Goal: Answer question/provide support: Share knowledge or assist other users

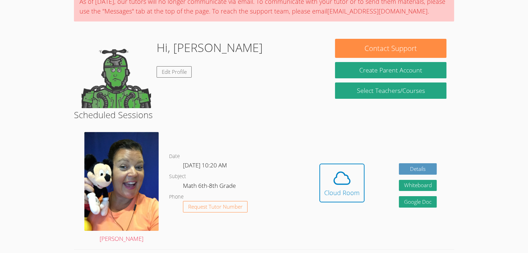
scroll to position [96, 0]
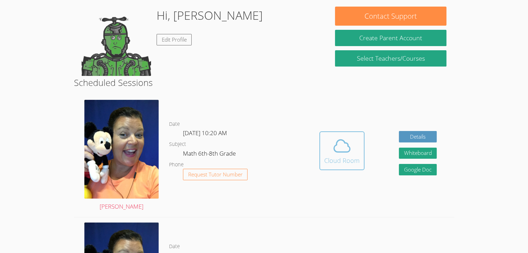
click at [332, 143] on icon at bounding box center [341, 145] width 19 height 19
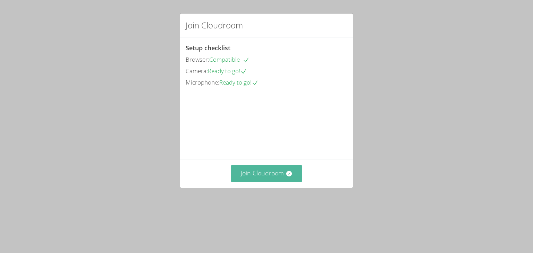
click at [260, 182] on button "Join Cloudroom" at bounding box center [266, 173] width 71 height 17
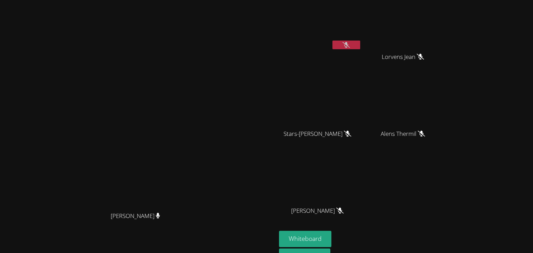
click at [360, 47] on button at bounding box center [347, 45] width 28 height 9
click at [360, 41] on button at bounding box center [347, 45] width 28 height 9
click at [362, 33] on video at bounding box center [320, 26] width 83 height 47
click at [360, 44] on button at bounding box center [347, 45] width 28 height 9
click at [360, 41] on button at bounding box center [347, 45] width 28 height 9
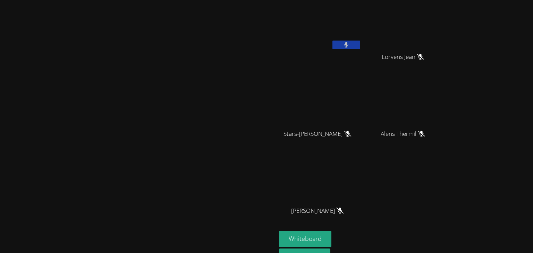
click at [360, 48] on button at bounding box center [347, 45] width 28 height 9
click at [360, 47] on button at bounding box center [347, 45] width 28 height 9
click at [86, 158] on video at bounding box center [138, 132] width 104 height 152
click at [348, 43] on icon at bounding box center [346, 45] width 4 height 6
click at [360, 46] on button at bounding box center [347, 45] width 28 height 9
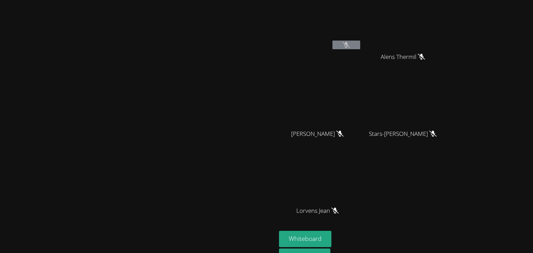
click at [360, 49] on button at bounding box center [347, 45] width 28 height 9
click at [350, 46] on icon at bounding box center [346, 45] width 7 height 6
click at [350, 44] on icon at bounding box center [346, 45] width 7 height 6
click at [360, 49] on button at bounding box center [347, 45] width 28 height 9
click at [0, 151] on main "[PERSON_NAME]" at bounding box center [138, 146] width 276 height 293
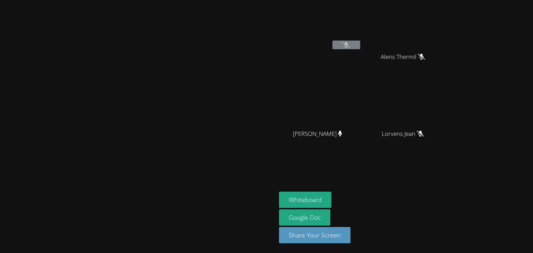
click at [350, 46] on icon at bounding box center [346, 45] width 7 height 6
click at [410, 192] on aside "Kayla Villarson Alens Thermil Alens Thermil Guervensley Charles Guervensley Cha…" at bounding box center [363, 126] width 174 height 253
click at [412, 190] on aside "Kayla Villarson Alens Thermil Alens Thermil Guervensley Charles Guervensley Cha…" at bounding box center [363, 126] width 174 height 253
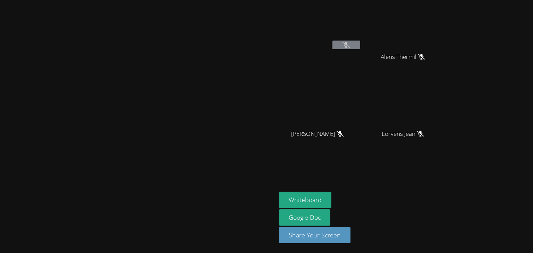
click at [412, 190] on aside "Kayla Villarson Alens Thermil Alens Thermil Guervensley Charles Guervensley Cha…" at bounding box center [363, 126] width 174 height 253
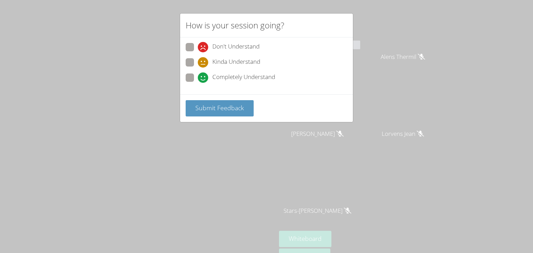
click at [246, 79] on span "Completely Understand" at bounding box center [243, 78] width 63 height 10
click at [204, 79] on input "Completely Understand" at bounding box center [201, 77] width 6 height 6
radio input "true"
click at [225, 107] on span "Submit Feedback" at bounding box center [219, 108] width 49 height 8
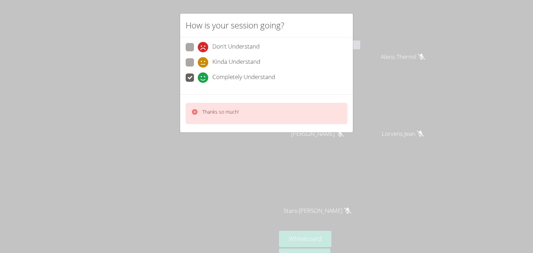
click at [272, 112] on div "Thanks so much!" at bounding box center [267, 113] width 162 height 21
click at [268, 43] on div "Don't Understand" at bounding box center [267, 49] width 162 height 12
